Goal: Communication & Community: Connect with others

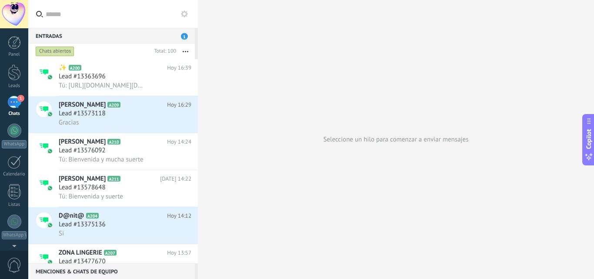
click at [518, 49] on div "Seleccione un hilo para comenzar a enviar mensajes" at bounding box center [396, 139] width 396 height 279
click at [13, 130] on div at bounding box center [14, 130] width 14 height 14
